Goal: Task Accomplishment & Management: Complete application form

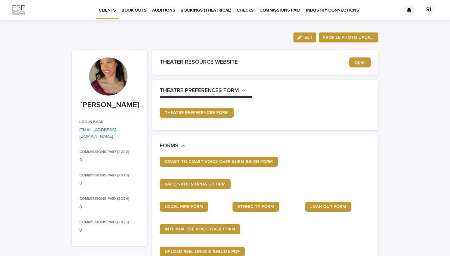
click at [138, 11] on p "BOOK OUTS" at bounding box center [134, 6] width 25 height 13
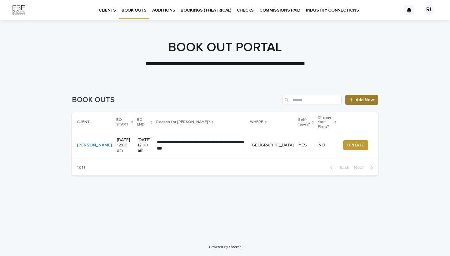
click at [353, 102] on icon at bounding box center [351, 100] width 4 height 4
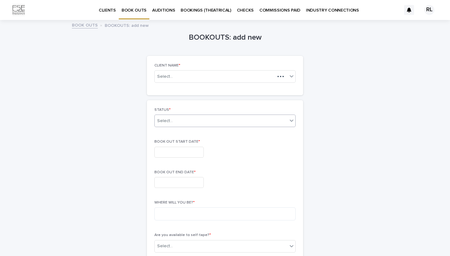
click at [182, 118] on div "Select..." at bounding box center [221, 121] width 133 height 10
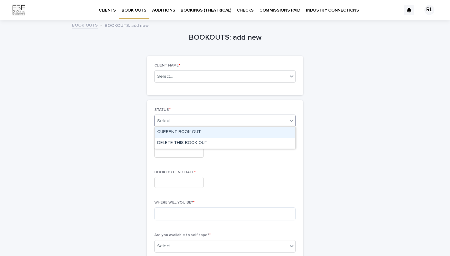
click at [191, 132] on div "CURRENT BOOK OUT" at bounding box center [225, 132] width 141 height 11
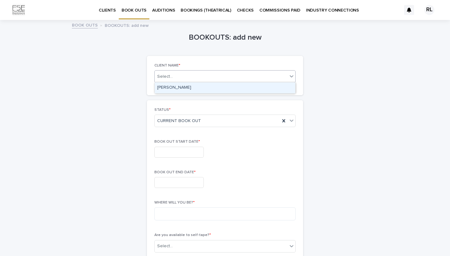
click at [204, 77] on div "Select..." at bounding box center [221, 77] width 133 height 8
click at [203, 90] on div "[PERSON_NAME]" at bounding box center [225, 88] width 141 height 11
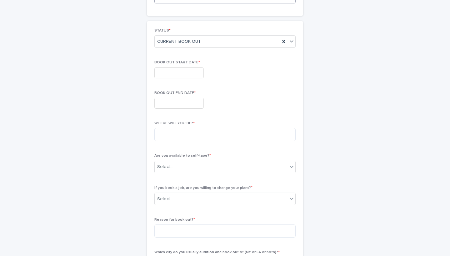
scroll to position [86, 0]
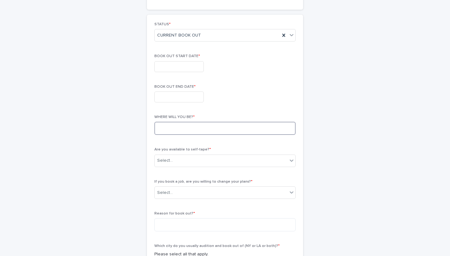
click at [197, 132] on textarea at bounding box center [224, 128] width 141 height 13
type textarea "**********"
click at [224, 156] on div "Select..." at bounding box center [221, 161] width 133 height 10
click at [224, 143] on div "**********" at bounding box center [224, 191] width 141 height 338
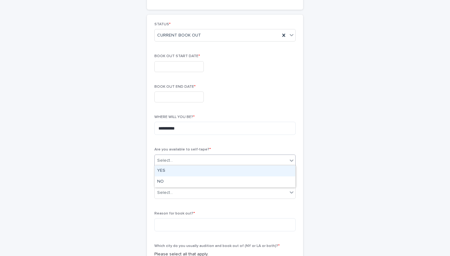
click at [223, 162] on div "Select..." at bounding box center [221, 161] width 133 height 10
click at [225, 171] on div "YES" at bounding box center [225, 171] width 141 height 11
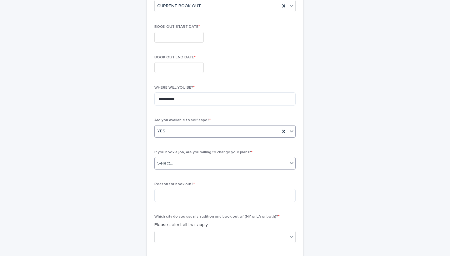
scroll to position [116, 0]
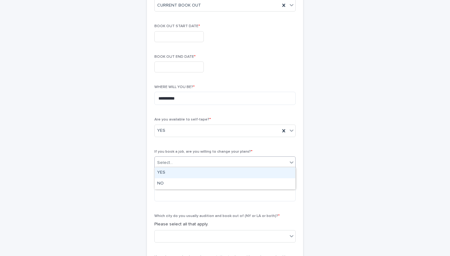
click at [225, 163] on div "Select..." at bounding box center [221, 163] width 133 height 10
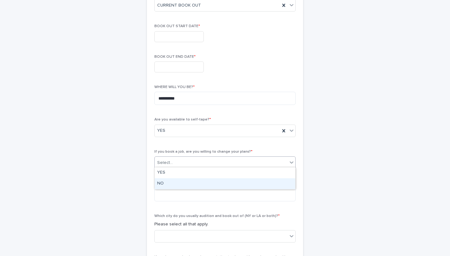
click at [228, 187] on div "NO" at bounding box center [225, 183] width 141 height 11
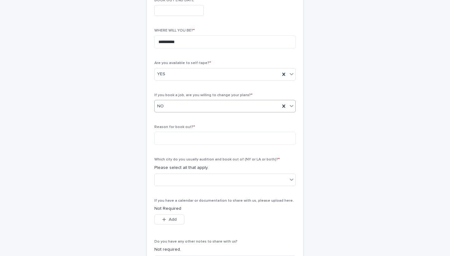
scroll to position [174, 0]
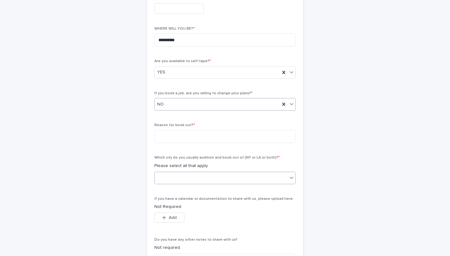
click at [227, 176] on div at bounding box center [221, 178] width 133 height 10
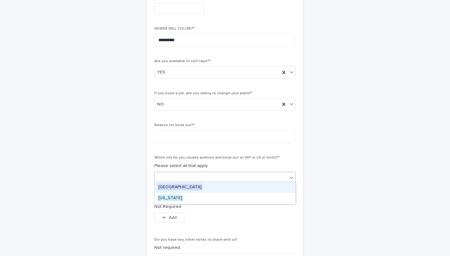
click at [226, 188] on div "[GEOGRAPHIC_DATA]" at bounding box center [225, 187] width 141 height 11
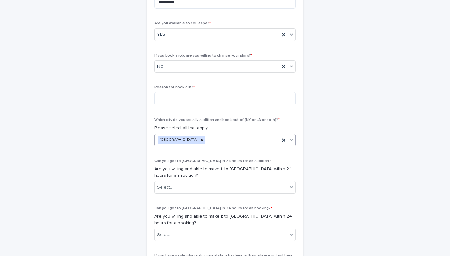
scroll to position [223, 0]
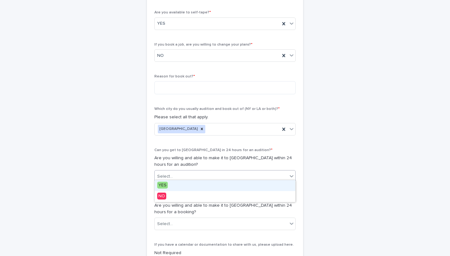
click at [229, 176] on div "Select..." at bounding box center [221, 177] width 133 height 10
click at [230, 186] on div "YES" at bounding box center [225, 185] width 141 height 11
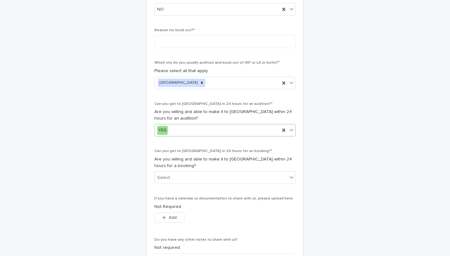
scroll to position [276, 0]
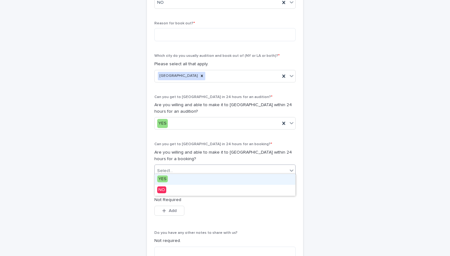
click at [234, 168] on div "Select..." at bounding box center [221, 171] width 133 height 10
click at [234, 180] on div "YES" at bounding box center [225, 179] width 141 height 11
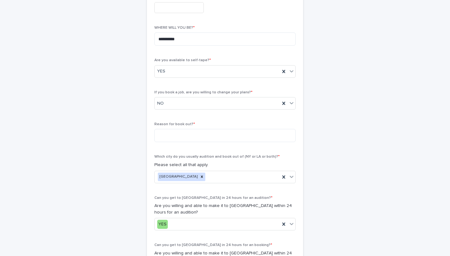
scroll to position [173, 0]
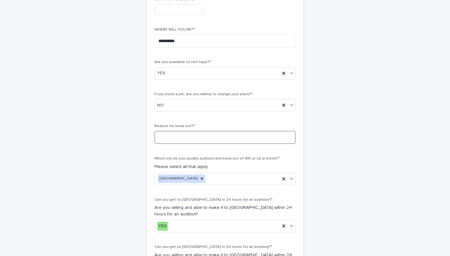
click at [232, 136] on textarea at bounding box center [224, 137] width 141 height 13
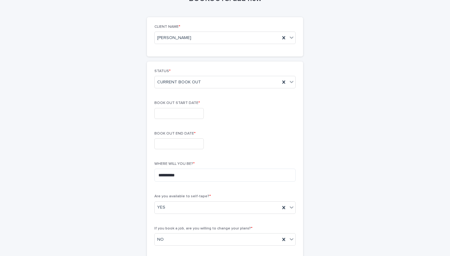
scroll to position [0, 0]
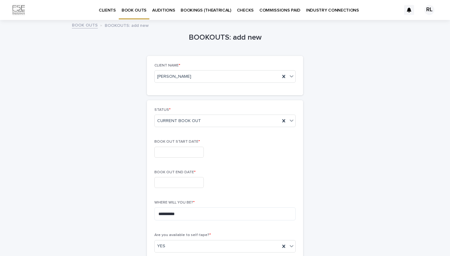
type textarea "**********"
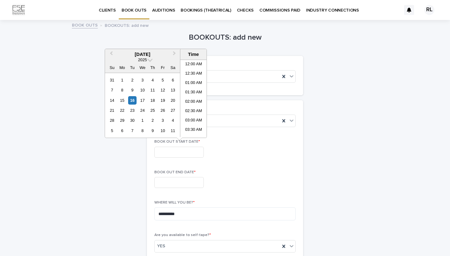
click at [192, 153] on input "text" at bounding box center [178, 152] width 49 height 11
click at [172, 53] on button "Next Month" at bounding box center [175, 55] width 10 height 10
click at [123, 123] on div "27" at bounding box center [122, 120] width 8 height 8
type input "**********"
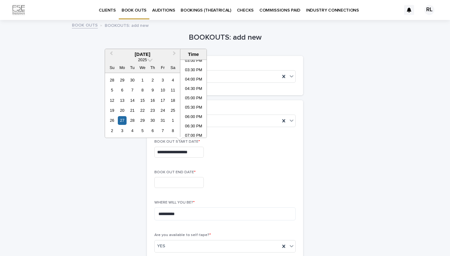
click at [184, 179] on input "text" at bounding box center [178, 182] width 49 height 11
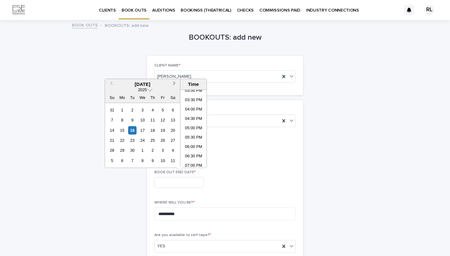
click at [174, 85] on span "Next Month" at bounding box center [174, 84] width 0 height 8
click at [113, 141] on div "21" at bounding box center [112, 140] width 8 height 8
type input "**********"
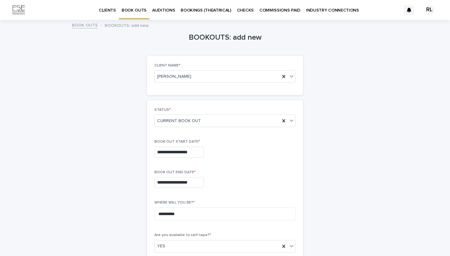
click at [260, 191] on div "**********" at bounding box center [224, 181] width 141 height 23
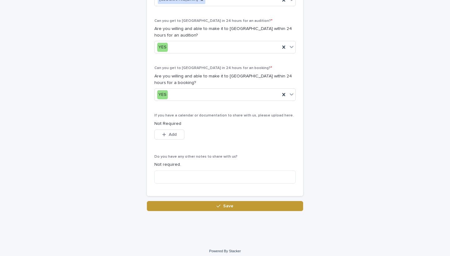
scroll to position [352, 0]
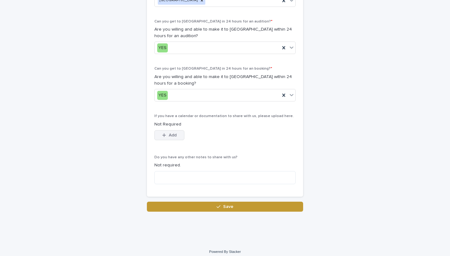
click at [169, 133] on span "Add" at bounding box center [173, 135] width 8 height 4
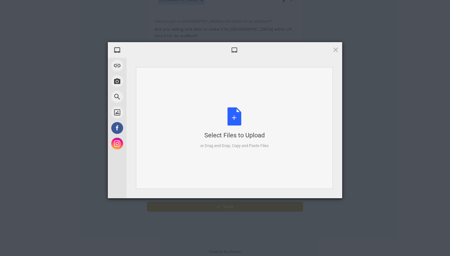
click at [230, 122] on div "Select Files to Upload or Drag and Drop, Copy and Paste Files" at bounding box center [234, 129] width 68 height 42
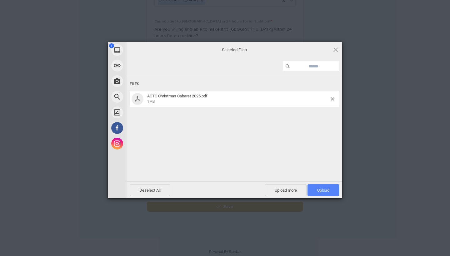
click at [314, 190] on span "Upload 1" at bounding box center [324, 190] width 32 height 12
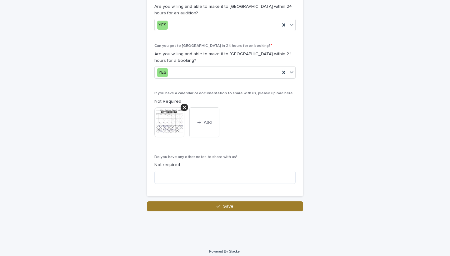
scroll to position [374, 0]
click at [223, 205] on button "Save" at bounding box center [225, 207] width 156 height 10
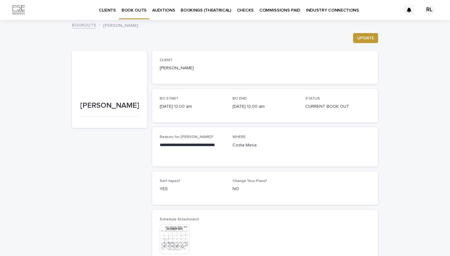
click at [165, 13] on link "AUDITIONS" at bounding box center [163, 9] width 28 height 19
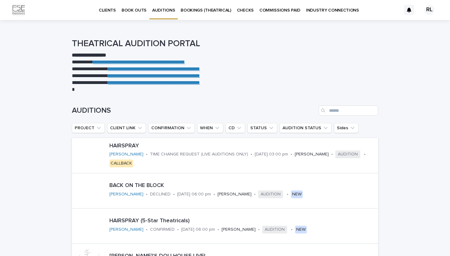
click at [139, 10] on p "BOOK OUTS" at bounding box center [134, 6] width 25 height 13
